Goal: Task Accomplishment & Management: Use online tool/utility

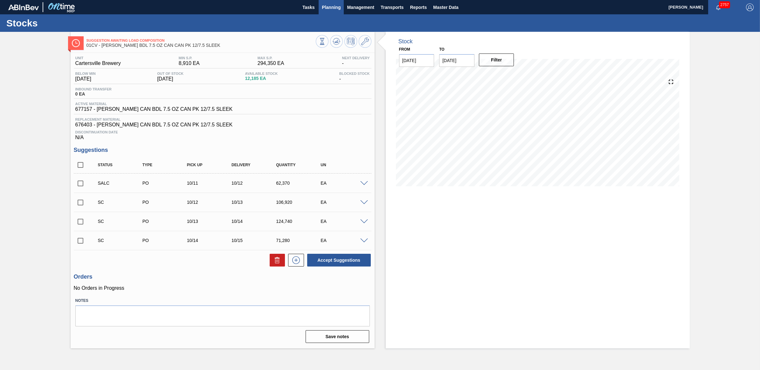
click at [336, 8] on span "Planning" at bounding box center [331, 7] width 19 height 8
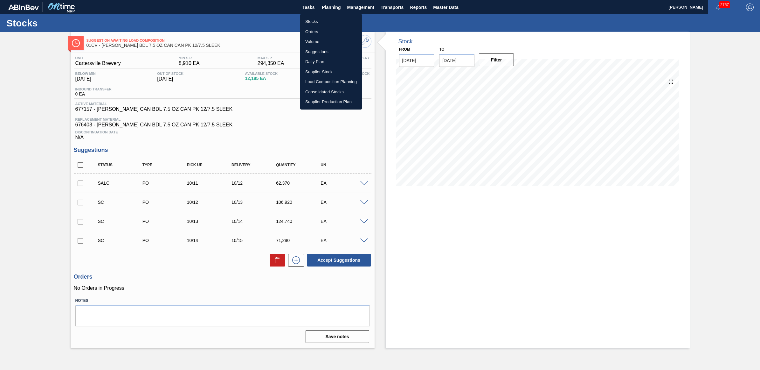
click at [328, 21] on li "Stocks" at bounding box center [331, 22] width 62 height 10
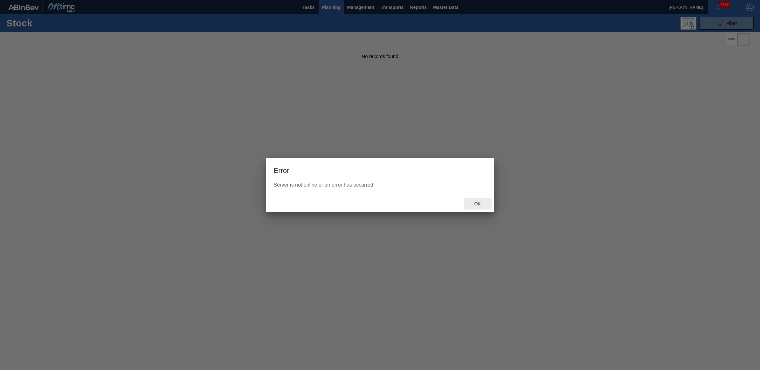
drag, startPoint x: 480, startPoint y: 204, endPoint x: 438, endPoint y: 178, distance: 49.4
click at [480, 204] on span "Ok" at bounding box center [477, 203] width 17 height 5
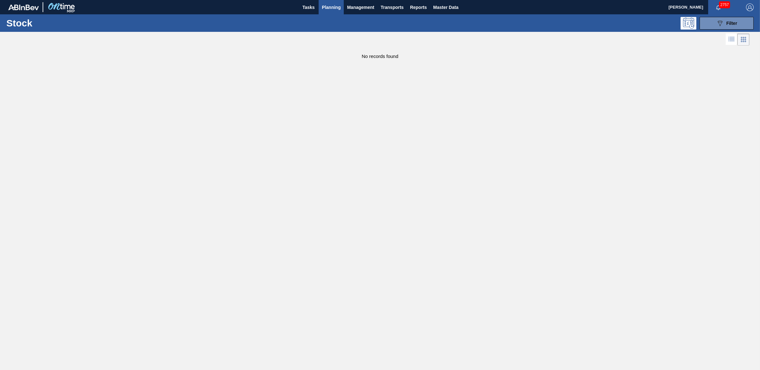
click at [323, 10] on span "Planning" at bounding box center [331, 7] width 19 height 8
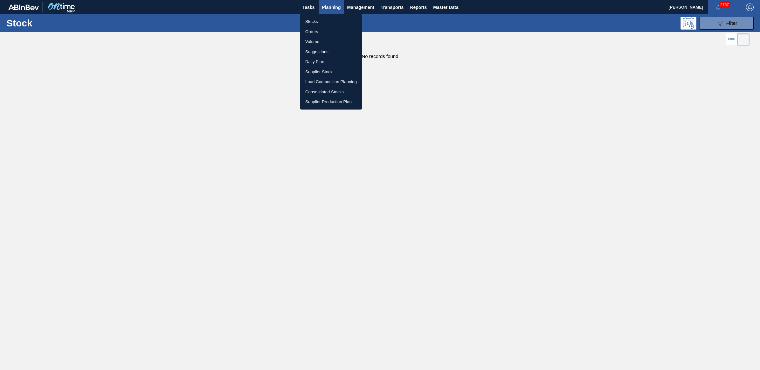
click at [325, 22] on li "Stocks" at bounding box center [331, 22] width 62 height 10
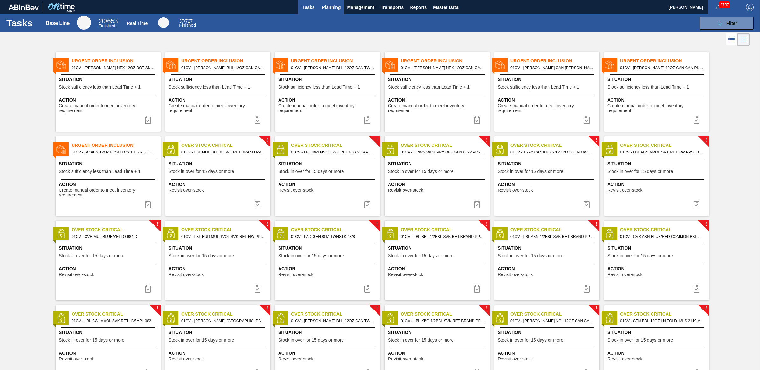
click at [328, 9] on span "Planning" at bounding box center [331, 7] width 19 height 8
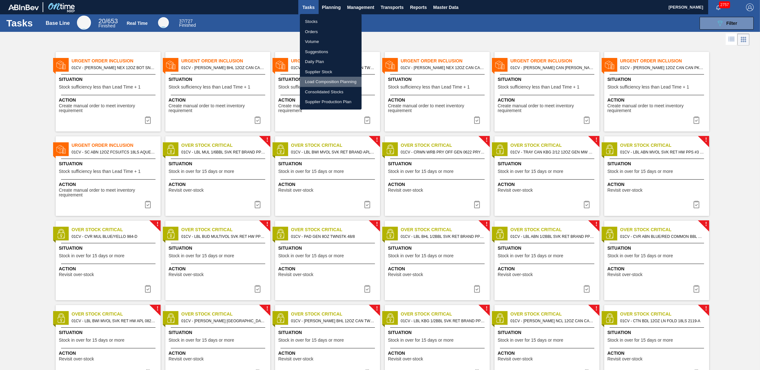
click at [322, 83] on li "Load Composition Planning" at bounding box center [331, 82] width 62 height 10
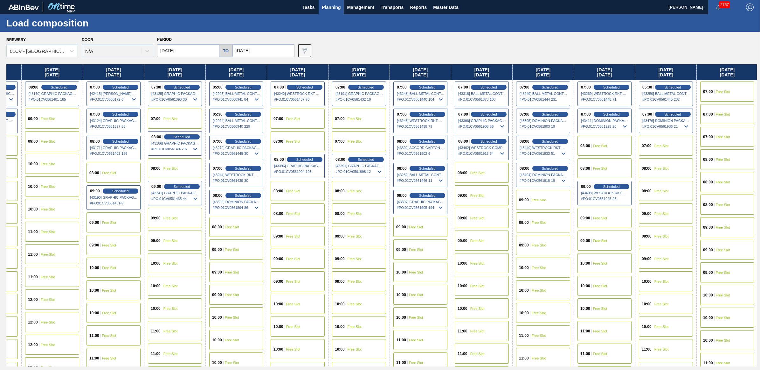
scroll to position [0, 61]
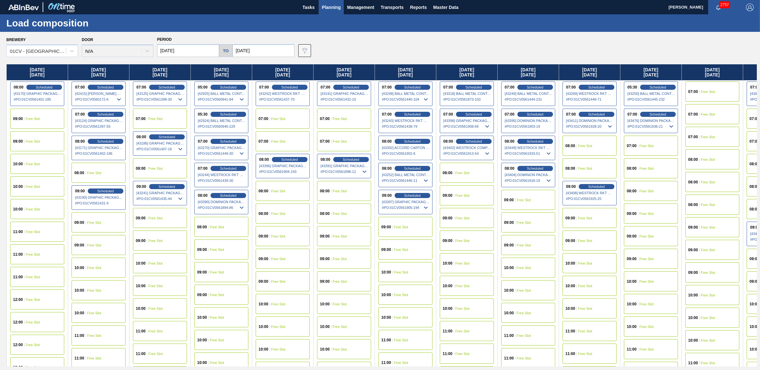
drag, startPoint x: 701, startPoint y: 72, endPoint x: 615, endPoint y: 76, distance: 86.6
click at [615, 76] on div "Monday 09/29/2025 07:00 Scheduled [42412] IPL USA INC - 0008221130 # PO : 01CV0…" at bounding box center [381, 215] width 751 height 302
click at [704, 90] on span "Free Slot" at bounding box center [708, 92] width 14 height 4
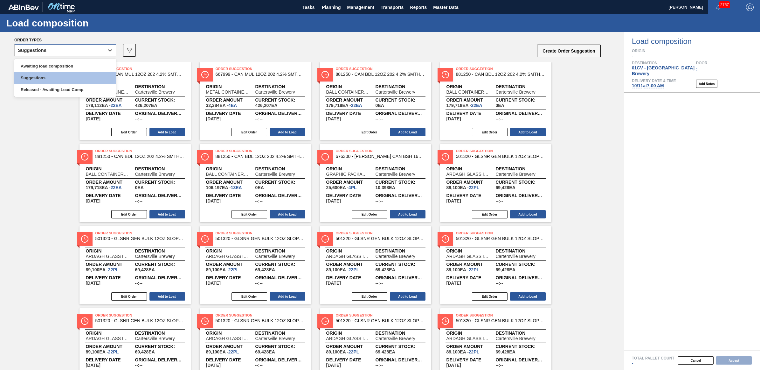
click at [51, 51] on div "Suggestions" at bounding box center [59, 50] width 89 height 9
click at [51, 65] on div "Awaiting load composition" at bounding box center [65, 66] width 102 height 12
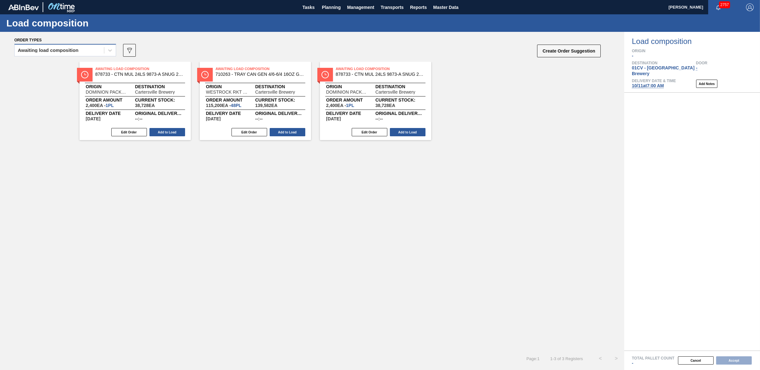
drag, startPoint x: 57, startPoint y: 50, endPoint x: 55, endPoint y: 53, distance: 4.1
click at [57, 50] on div "Awaiting load composition" at bounding box center [48, 50] width 61 height 4
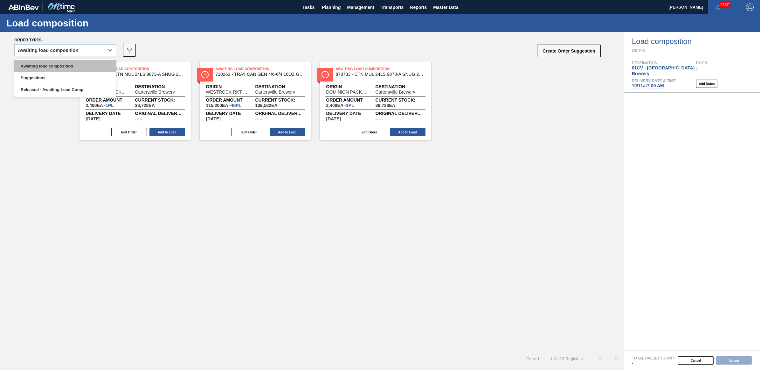
click at [51, 63] on div "Awaiting load composition" at bounding box center [65, 66] width 102 height 12
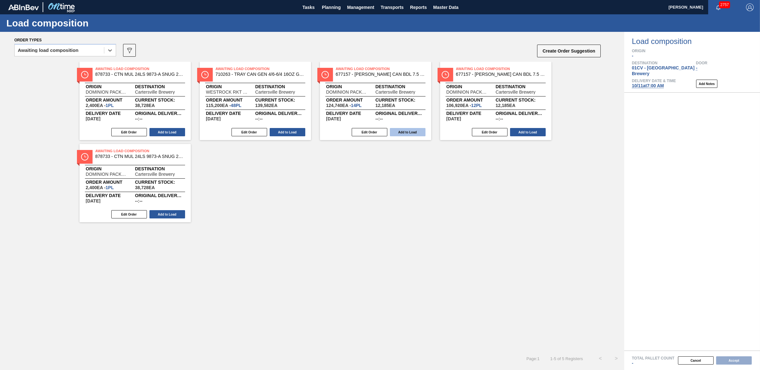
click at [411, 131] on button "Add to Load" at bounding box center [408, 132] width 36 height 8
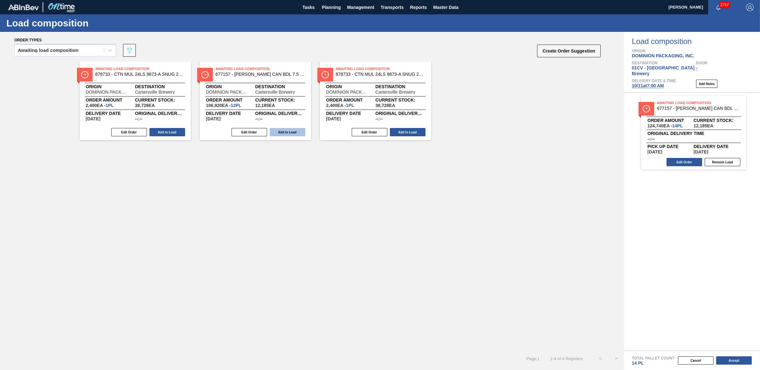
click at [287, 131] on button "Add to Load" at bounding box center [288, 132] width 36 height 8
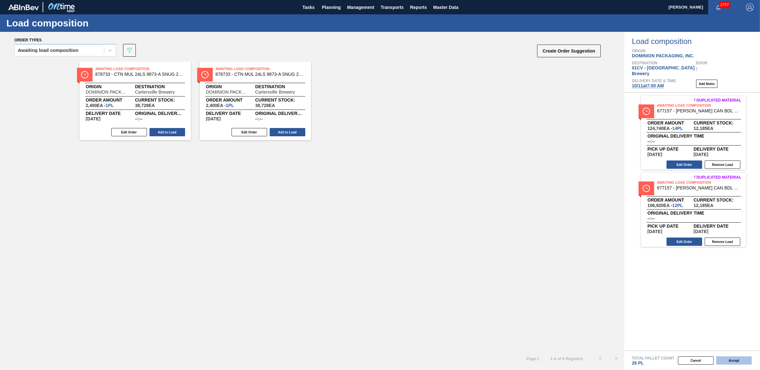
click at [734, 360] on button "Accept" at bounding box center [734, 360] width 36 height 8
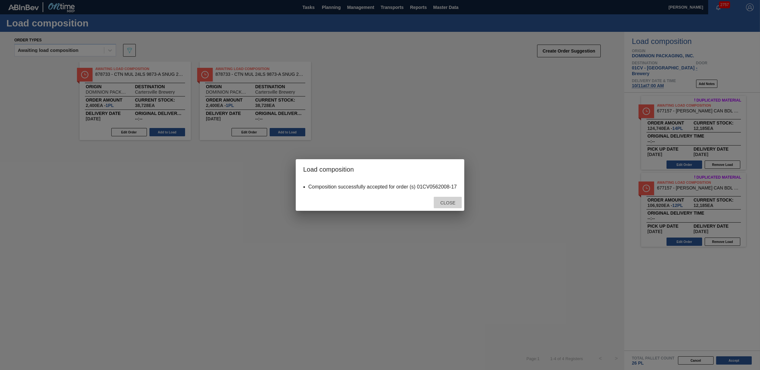
click at [440, 201] on span "Close" at bounding box center [447, 202] width 25 height 5
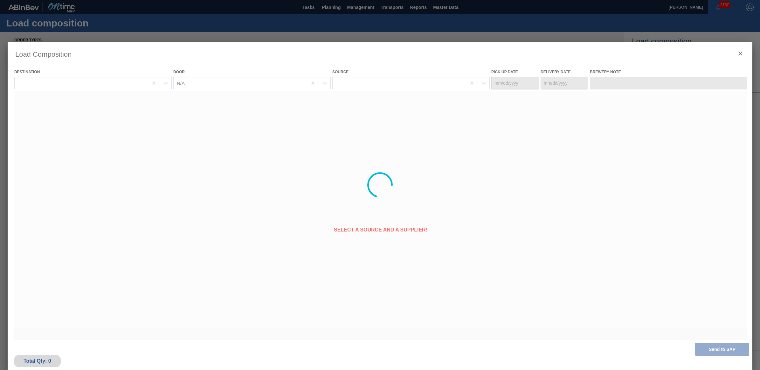
type Date "10/10/2025"
type Date "[DATE]"
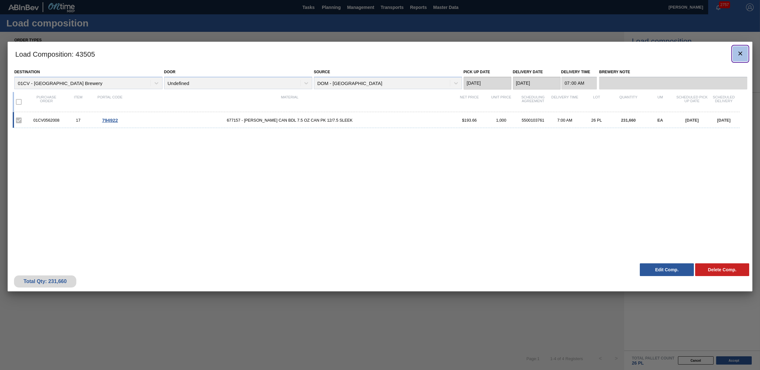
click at [741, 53] on icon "botão de ícone" at bounding box center [741, 54] width 4 height 4
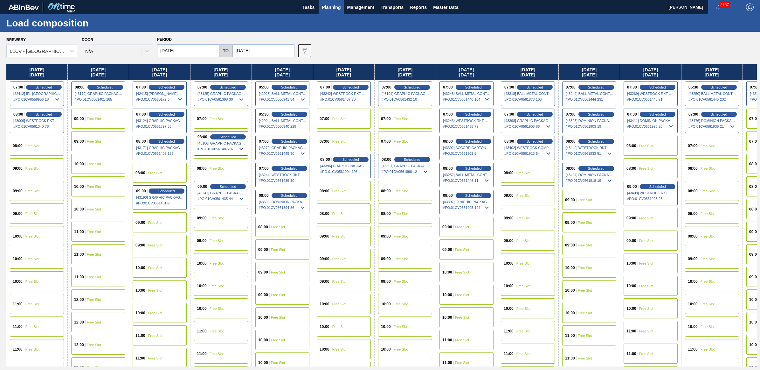
click at [667, 144] on div "08:00 Free Slot" at bounding box center [651, 145] width 54 height 20
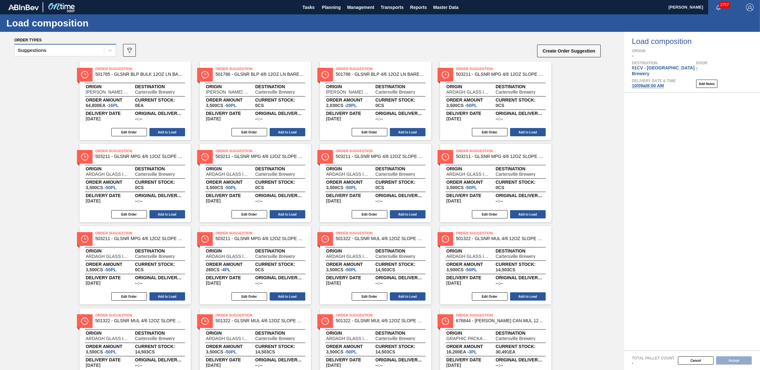
click at [35, 52] on div "Suggestions" at bounding box center [32, 50] width 29 height 4
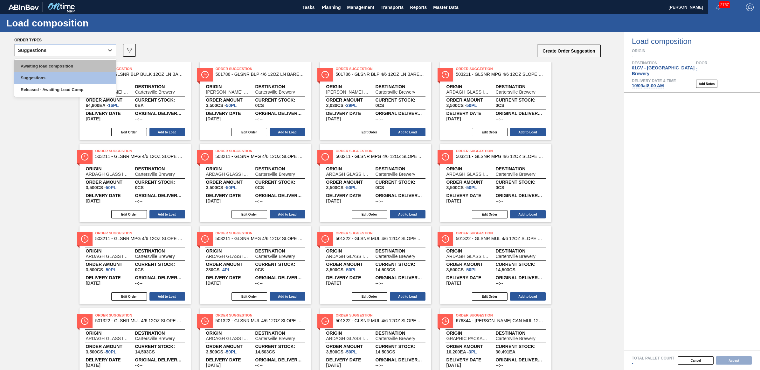
click at [40, 66] on div "Awaiting load composition" at bounding box center [65, 66] width 102 height 12
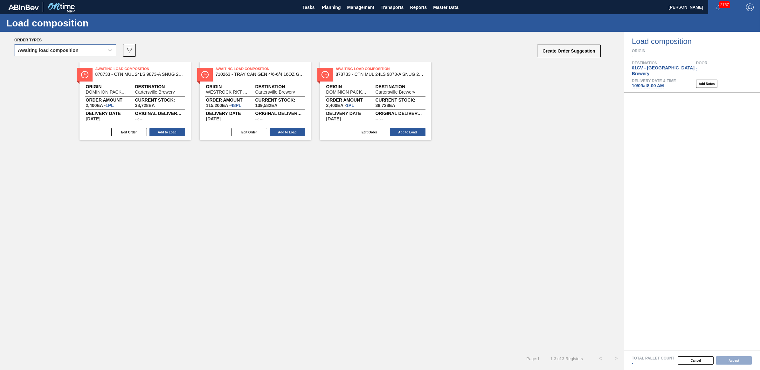
click at [54, 54] on div "Awaiting load composition" at bounding box center [65, 50] width 102 height 12
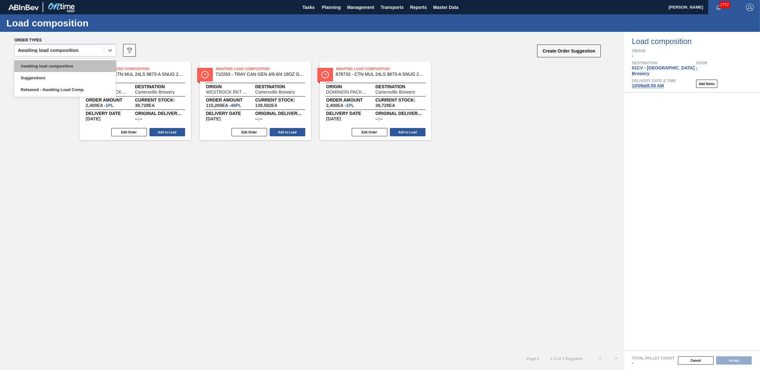
click at [49, 64] on div "Awaiting load composition" at bounding box center [65, 66] width 102 height 12
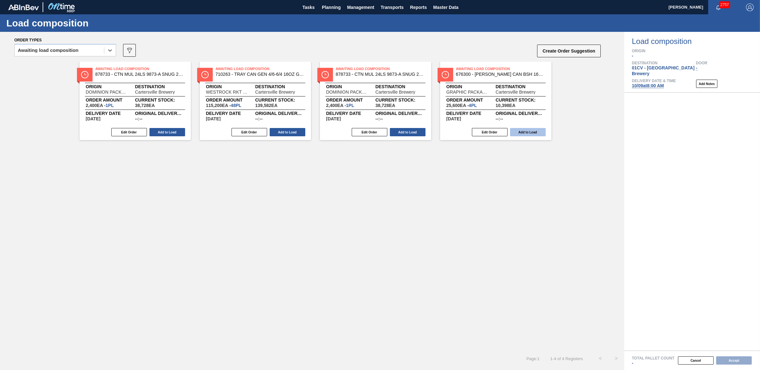
click at [537, 129] on button "Add to Load" at bounding box center [528, 132] width 36 height 8
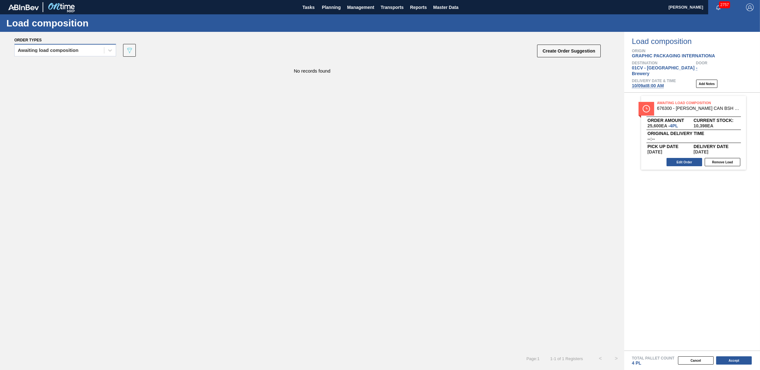
click at [93, 51] on div "Awaiting load composition" at bounding box center [59, 50] width 89 height 9
click at [76, 67] on div "Awaiting load composition" at bounding box center [65, 66] width 102 height 12
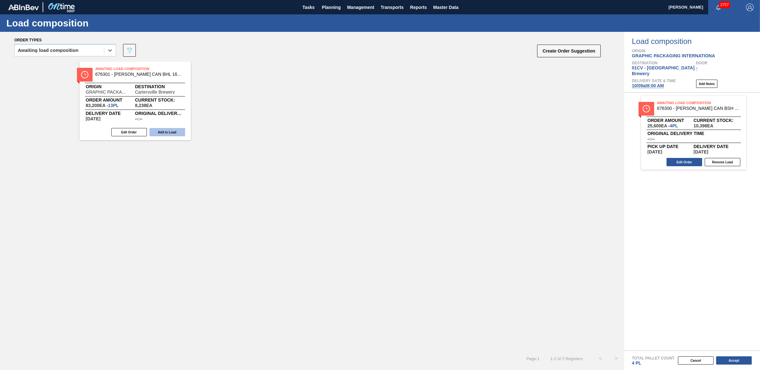
click at [163, 131] on button "Add to Load" at bounding box center [167, 132] width 36 height 8
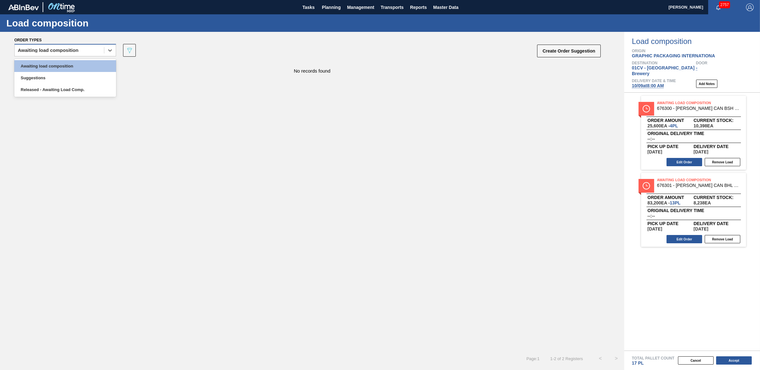
click at [45, 53] on div "Awaiting load composition" at bounding box center [59, 50] width 89 height 9
click at [50, 67] on div "Awaiting load composition" at bounding box center [65, 66] width 102 height 12
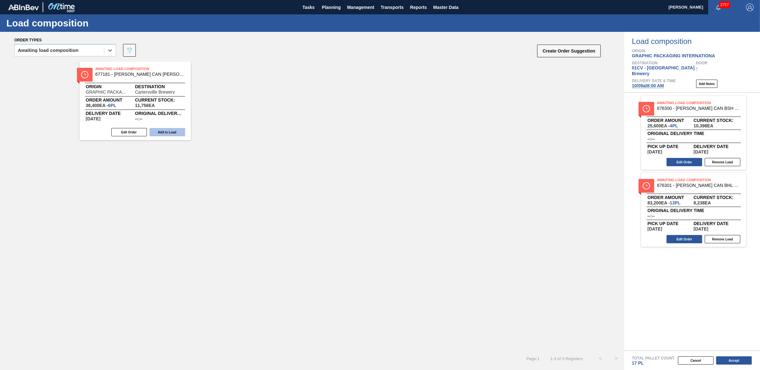
click at [174, 134] on button "Add to Load" at bounding box center [167, 132] width 36 height 8
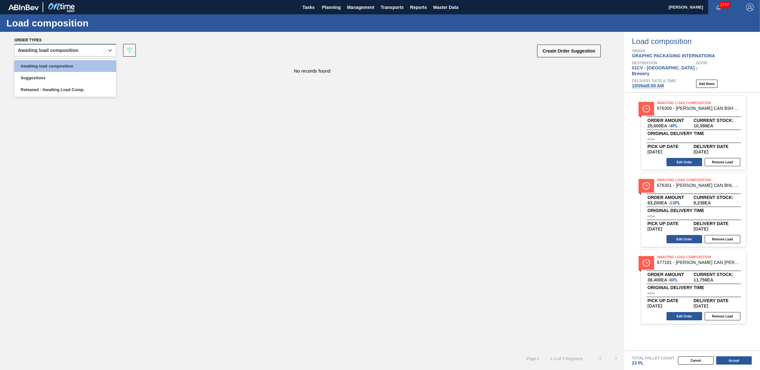
drag, startPoint x: 41, startPoint y: 47, endPoint x: 42, endPoint y: 54, distance: 7.0
click at [41, 47] on div "Awaiting load composition" at bounding box center [59, 50] width 89 height 9
click at [45, 63] on div "Awaiting load composition" at bounding box center [65, 66] width 102 height 12
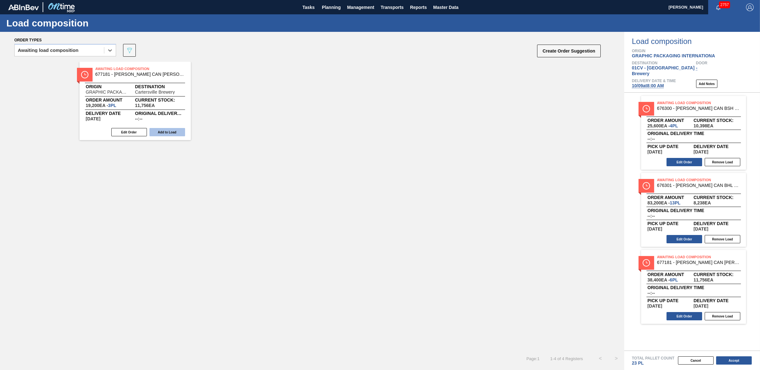
click at [164, 131] on button "Add to Load" at bounding box center [167, 132] width 36 height 8
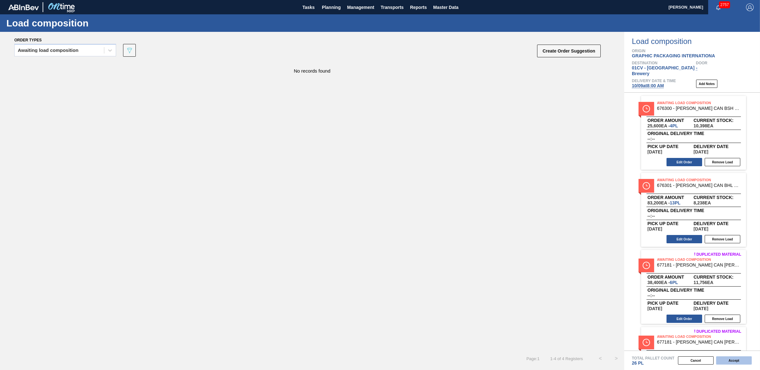
click at [730, 357] on button "Accept" at bounding box center [734, 360] width 36 height 8
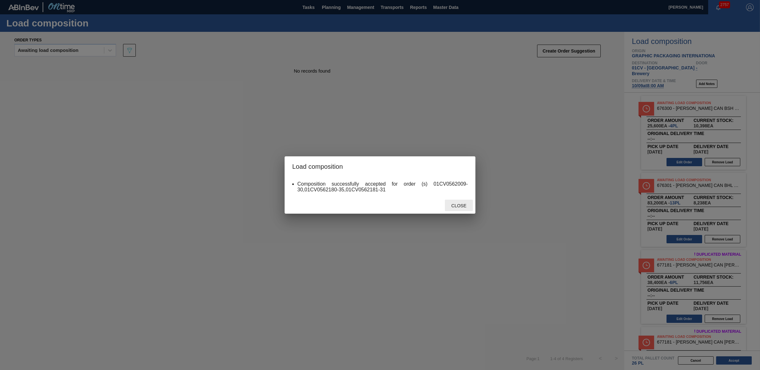
click at [454, 207] on span "Close" at bounding box center [458, 205] width 25 height 5
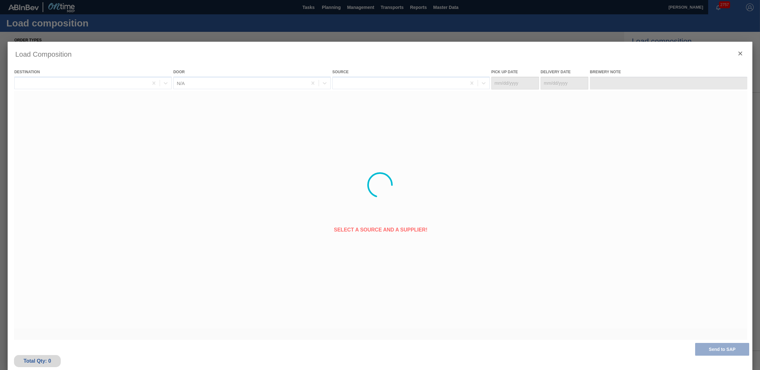
type Date "10/07/2025"
type Date "10/09/2025"
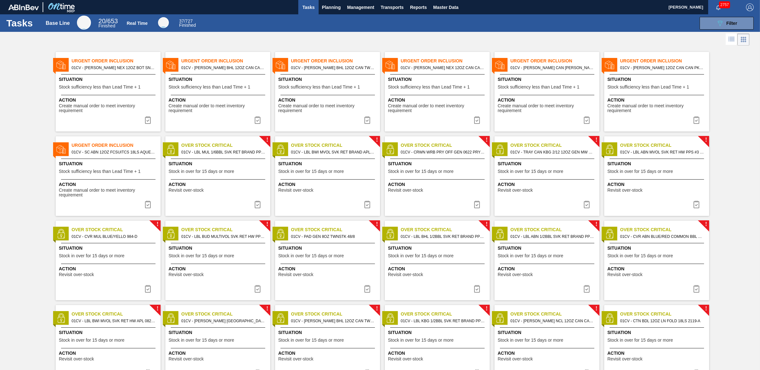
click at [573, 26] on div "089F7B8B-B2A5-4AFE-B5C0-19BA573D28AC Filter" at bounding box center [479, 23] width 556 height 13
click at [329, 3] on span "Planning" at bounding box center [331, 7] width 19 height 8
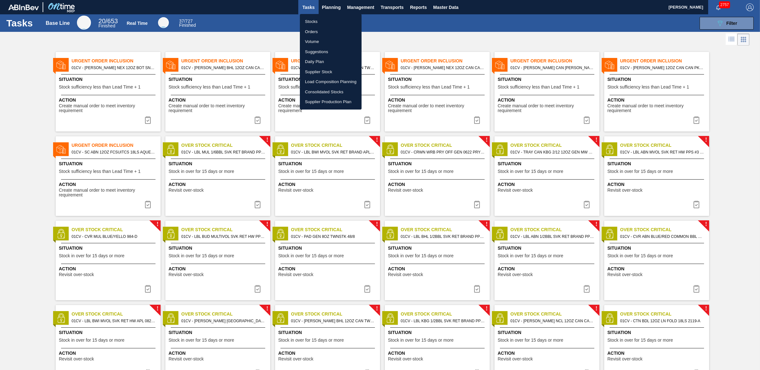
click at [325, 18] on li "Stocks" at bounding box center [331, 22] width 62 height 10
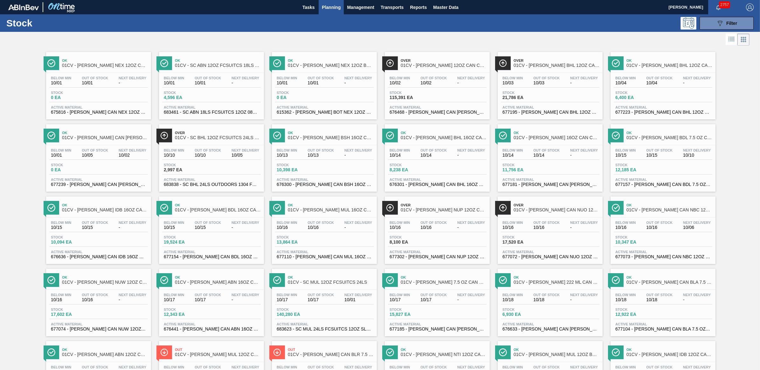
click at [639, 138] on span "01CV - [PERSON_NAME] BDL 7.5 OZ CAN CAN PK 12/7.5 SLEEK" at bounding box center [670, 137] width 86 height 5
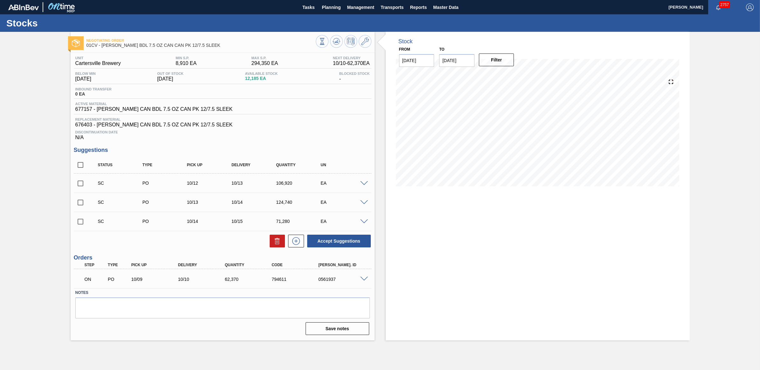
click at [363, 184] on span at bounding box center [364, 183] width 8 height 5
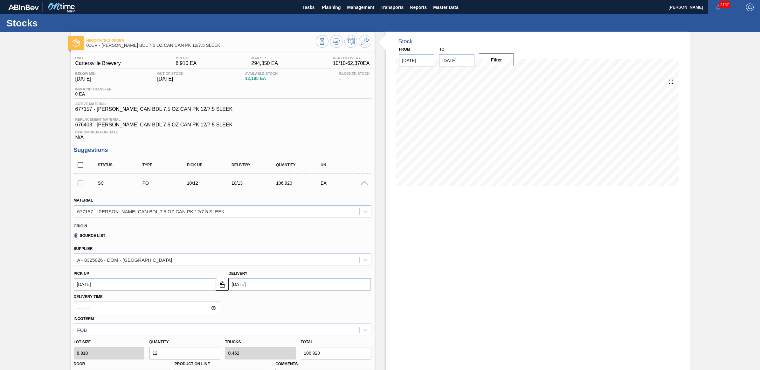
click at [363, 184] on span at bounding box center [364, 183] width 8 height 5
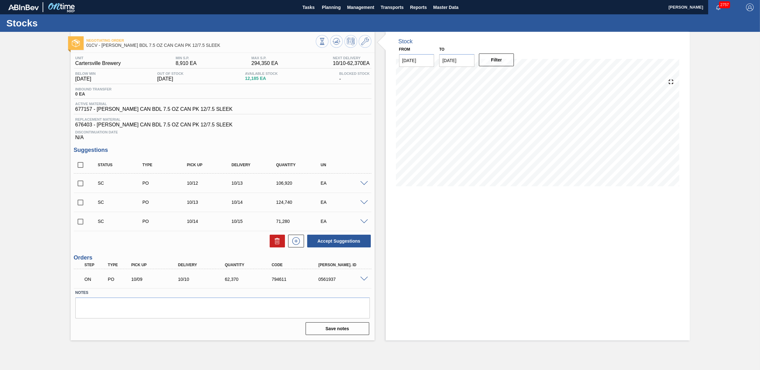
click at [363, 204] on span at bounding box center [364, 202] width 8 height 5
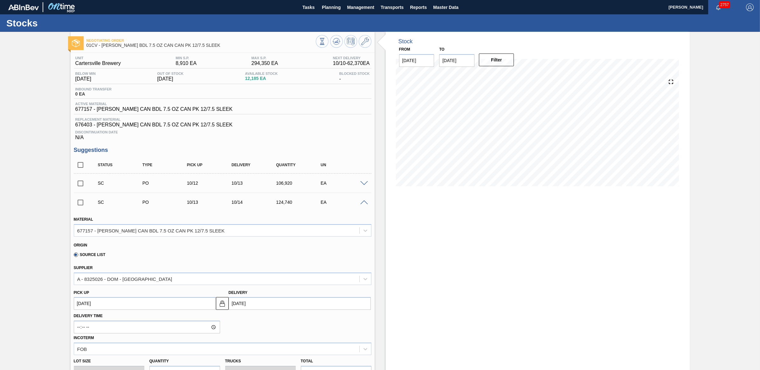
scroll to position [40, 0]
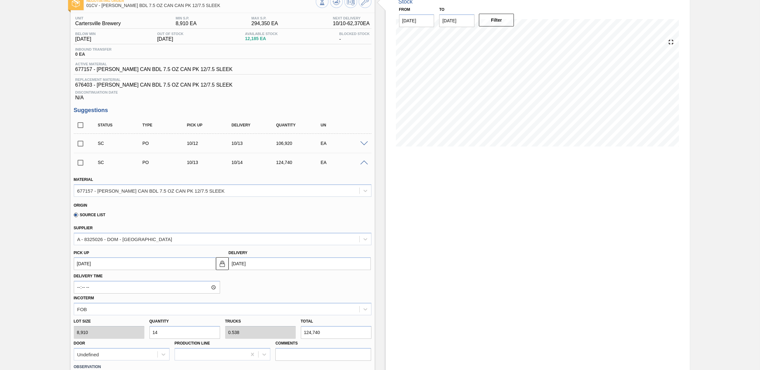
click at [364, 167] on div "SC PO 10/13 10/14 124,740 EA" at bounding box center [223, 162] width 298 height 16
click at [80, 148] on input "checkbox" at bounding box center [80, 143] width 13 height 13
checkbox input "true"
click at [80, 168] on input "checkbox" at bounding box center [80, 162] width 13 height 13
checkbox input "true"
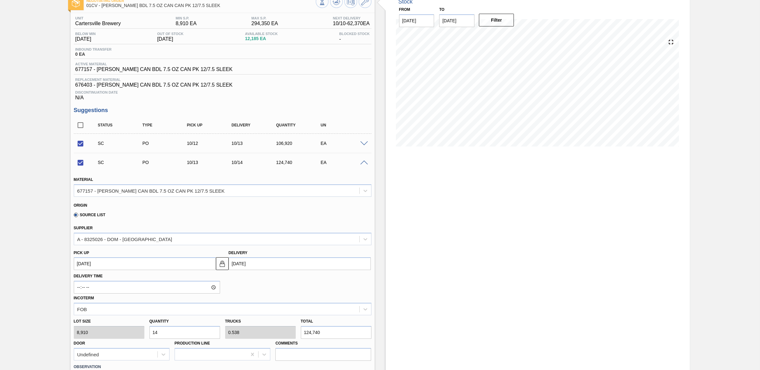
click at [365, 165] on span at bounding box center [364, 162] width 8 height 5
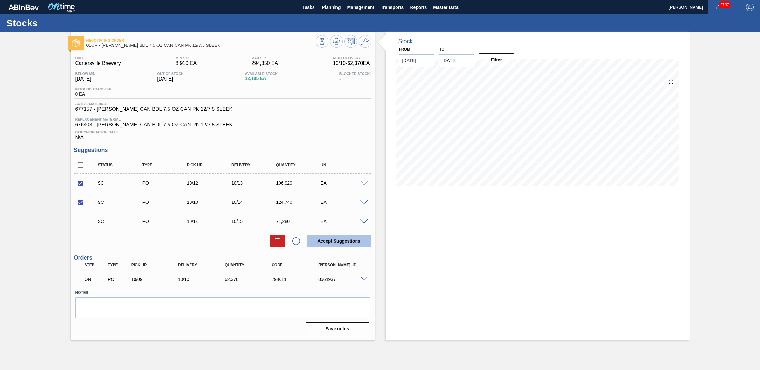
click at [352, 240] on button "Accept Suggestions" at bounding box center [339, 240] width 64 height 13
checkbox input "false"
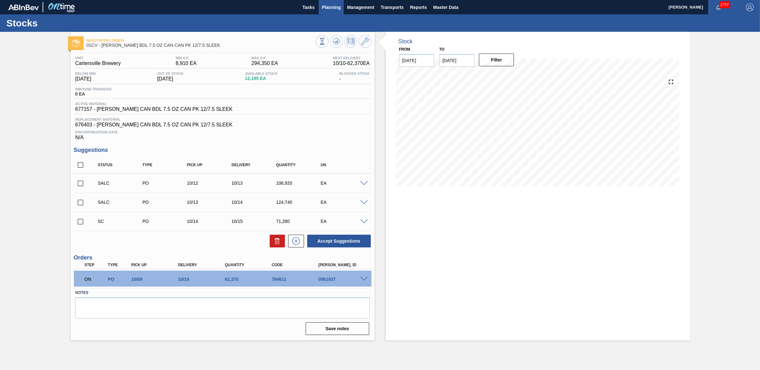
click at [329, 8] on span "Planning" at bounding box center [331, 7] width 19 height 8
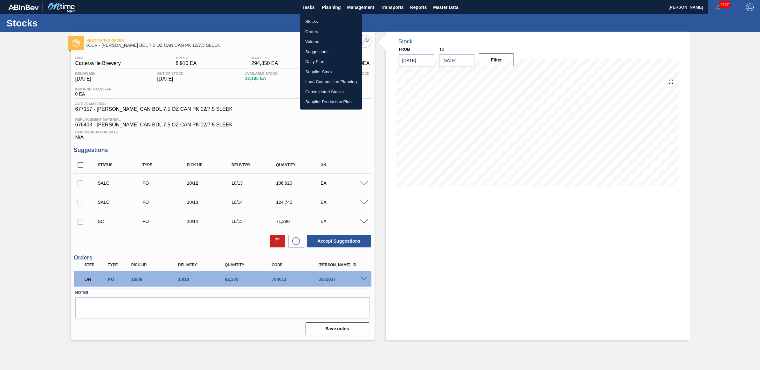
click at [315, 23] on li "Stocks" at bounding box center [331, 22] width 62 height 10
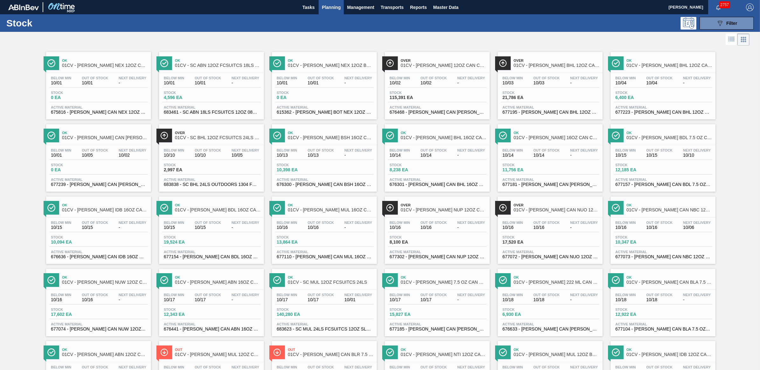
drag, startPoint x: 347, startPoint y: 133, endPoint x: 361, endPoint y: 136, distance: 14.7
click at [347, 133] on span "Ok" at bounding box center [331, 133] width 86 height 4
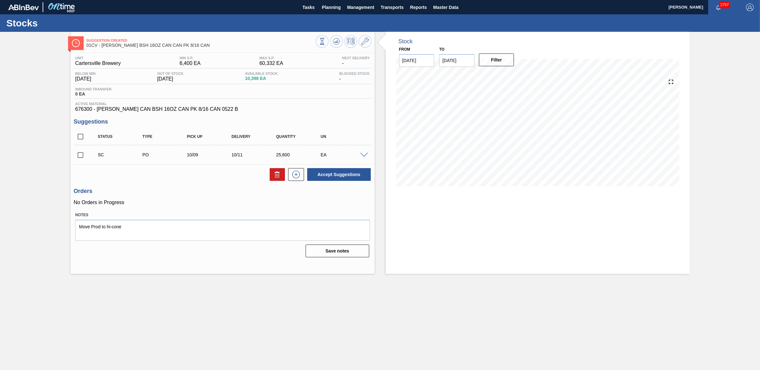
click at [76, 155] on input "checkbox" at bounding box center [80, 154] width 13 height 13
click at [324, 174] on button "Accept Suggestions" at bounding box center [339, 174] width 64 height 13
checkbox input "false"
click at [331, 10] on span "Planning" at bounding box center [331, 7] width 19 height 8
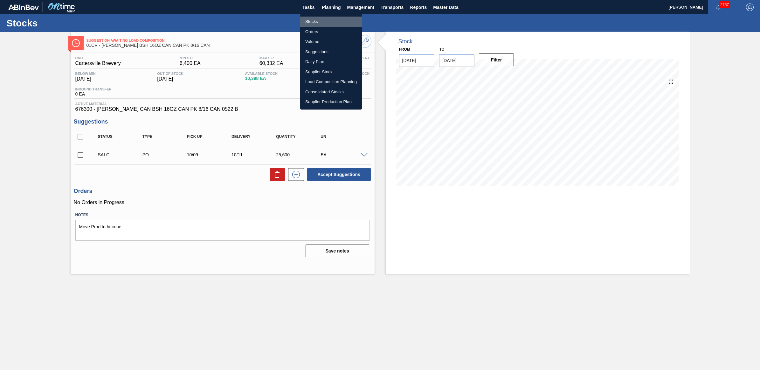
click at [320, 23] on li "Stocks" at bounding box center [331, 22] width 62 height 10
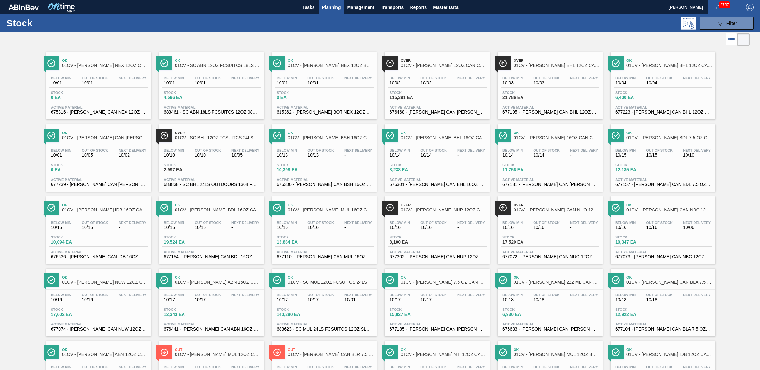
click at [408, 166] on span "Stock" at bounding box center [412, 165] width 45 height 4
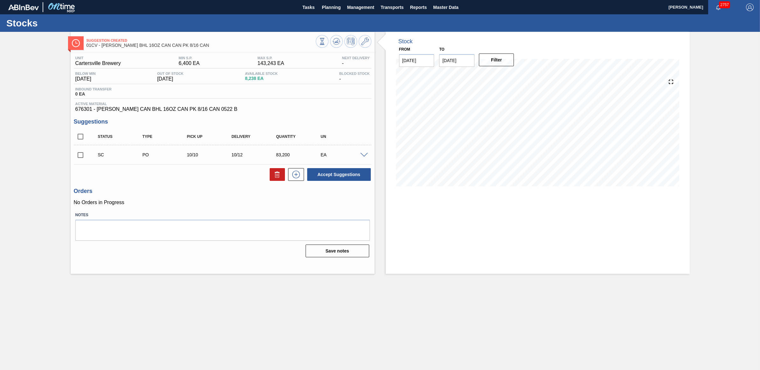
click at [80, 154] on input "checkbox" at bounding box center [80, 154] width 13 height 13
click at [335, 177] on button "Accept Suggestions" at bounding box center [339, 174] width 64 height 13
checkbox input "false"
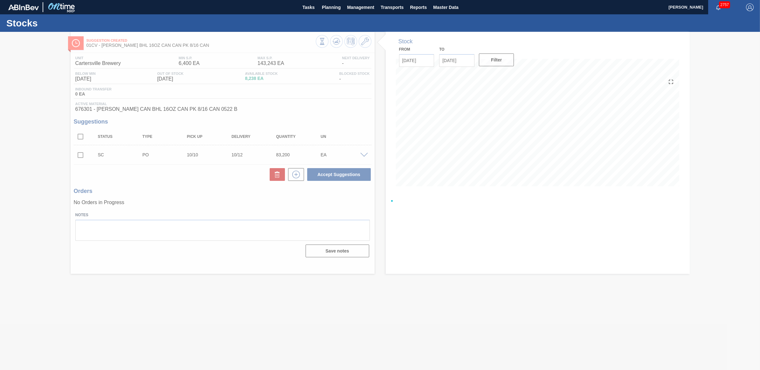
drag, startPoint x: 332, startPoint y: 13, endPoint x: 327, endPoint y: 18, distance: 7.9
click at [332, 13] on button "Planning" at bounding box center [331, 7] width 25 height 14
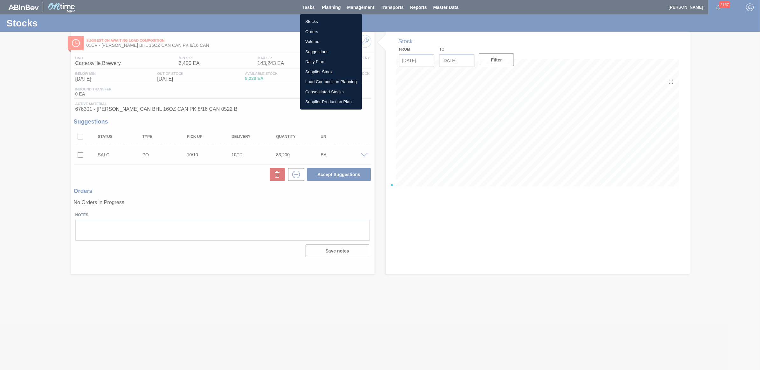
click at [325, 22] on li "Stocks" at bounding box center [331, 22] width 62 height 10
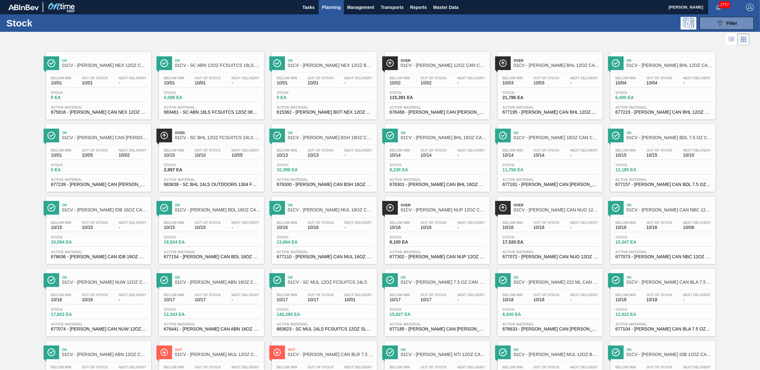
click at [524, 147] on div "Below Min 10/14 Out Of Stock 10/14 Next Delivery - Stock 11,756 EA Active Mater…" at bounding box center [550, 166] width 105 height 43
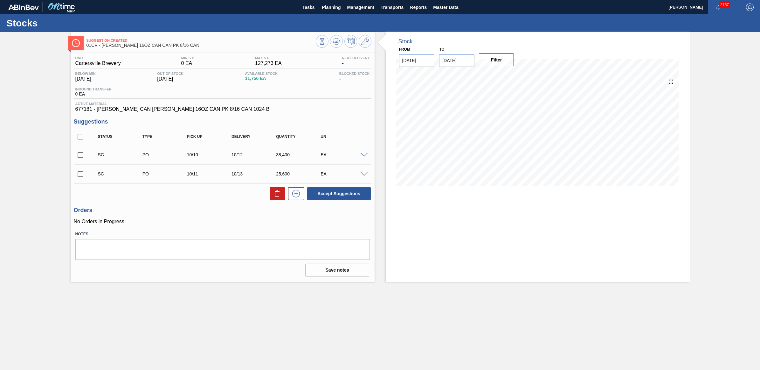
click at [365, 157] on span at bounding box center [364, 155] width 8 height 5
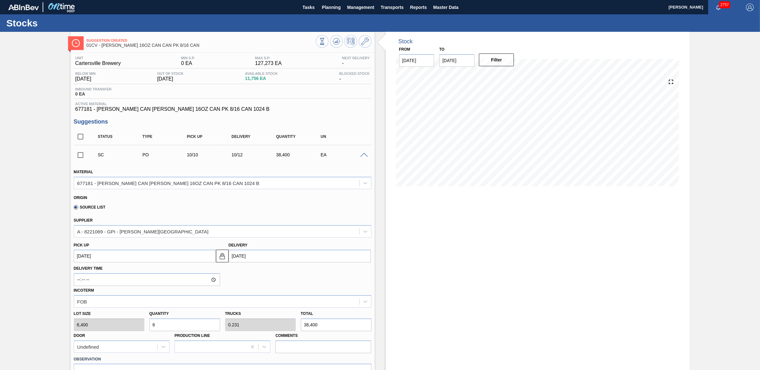
click at [365, 157] on span at bounding box center [364, 155] width 8 height 5
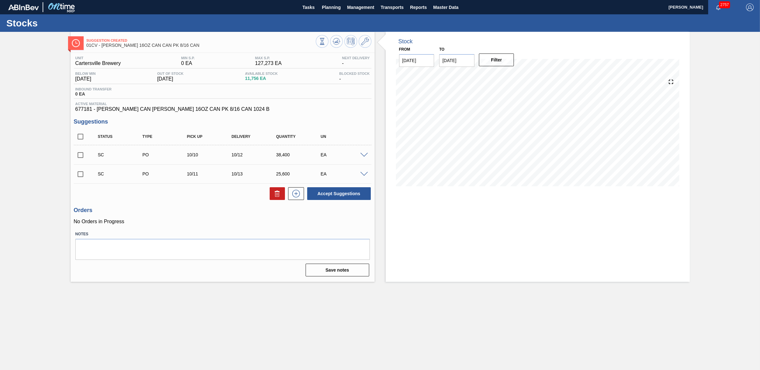
click at [81, 156] on input "checkbox" at bounding box center [80, 154] width 13 height 13
click at [327, 192] on button "Accept Suggestions" at bounding box center [339, 193] width 64 height 13
checkbox input "false"
click at [363, 174] on span at bounding box center [364, 174] width 8 height 5
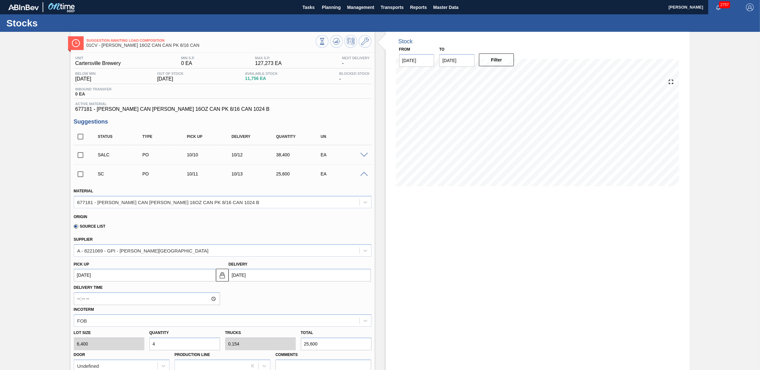
scroll to position [40, 0]
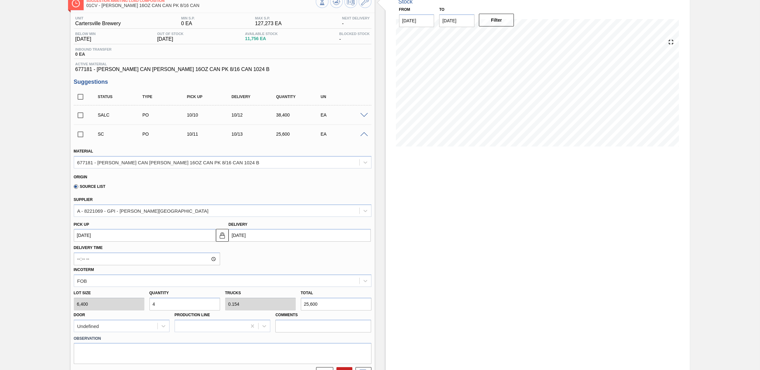
drag, startPoint x: 169, startPoint y: 307, endPoint x: 144, endPoint y: 303, distance: 25.4
click at [144, 303] on div "Lot size 6,400 Quantity 4 Trucks 0.154 Total 25,600 Door Undefined Production L…" at bounding box center [222, 309] width 303 height 45
type input "3"
type input "0.115"
type input "19,200"
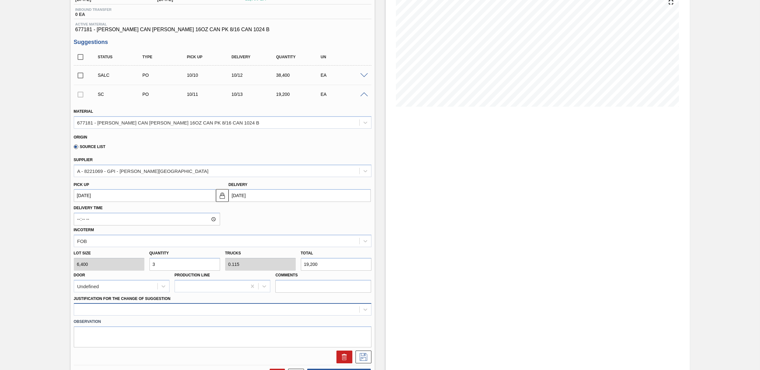
type input "3"
click at [173, 312] on div at bounding box center [223, 309] width 298 height 12
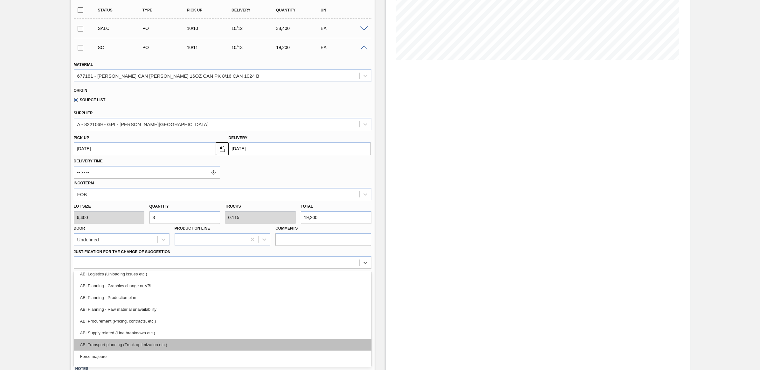
click at [164, 341] on div "ABI Transport planning (Truck optimization etc.)" at bounding box center [223, 344] width 298 height 12
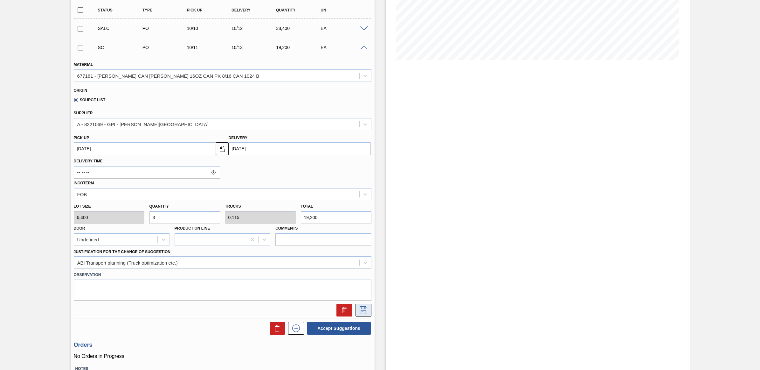
click at [369, 309] on button at bounding box center [364, 309] width 16 height 13
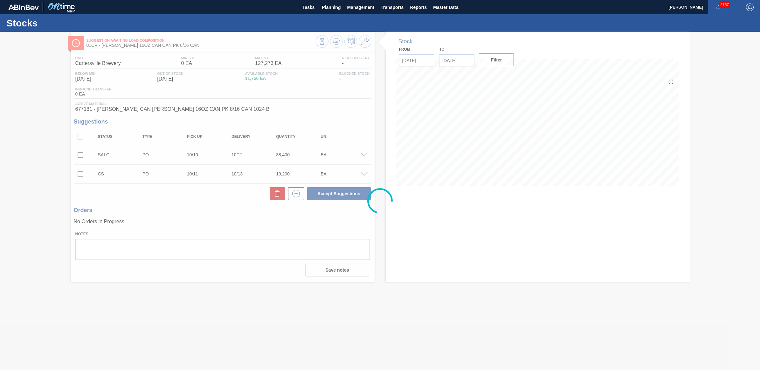
scroll to position [0, 0]
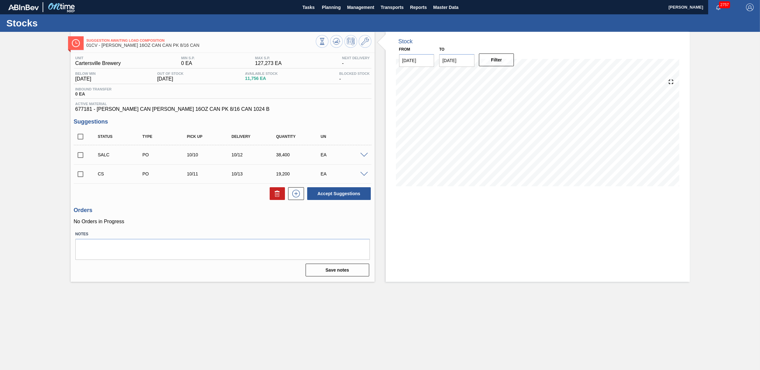
click at [79, 174] on input "checkbox" at bounding box center [80, 173] width 13 height 13
click at [328, 194] on button "Accept Suggestions" at bounding box center [339, 193] width 64 height 13
checkbox input "false"
